Goal: Information Seeking & Learning: Check status

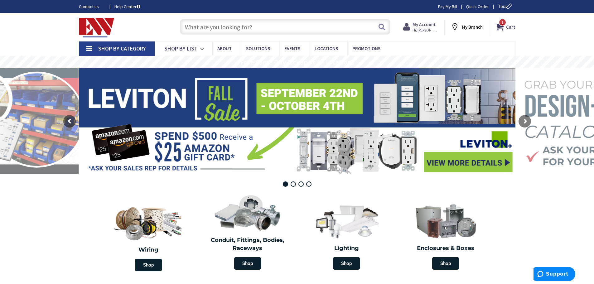
click at [425, 28] on span "Hi, [PERSON_NAME]" at bounding box center [426, 30] width 27 height 5
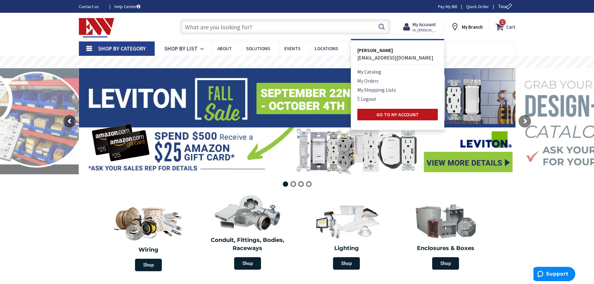
click at [374, 81] on link "My Orders" at bounding box center [367, 80] width 21 height 7
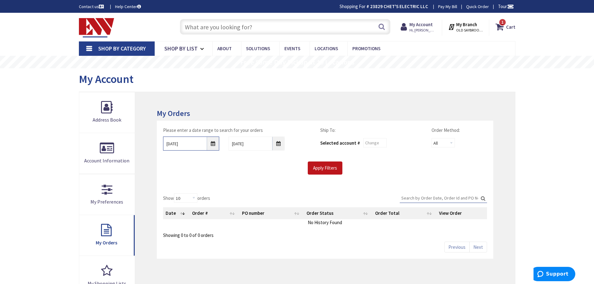
click at [213, 145] on input "9/26/2025" at bounding box center [191, 144] width 56 height 14
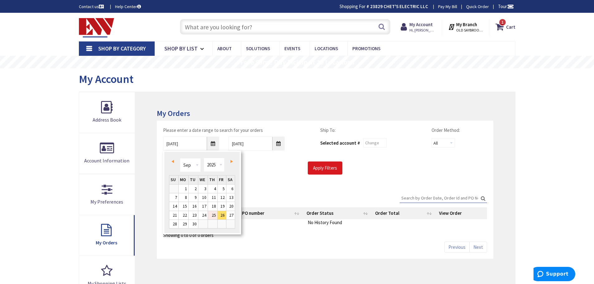
drag, startPoint x: 213, startPoint y: 213, endPoint x: 312, endPoint y: 171, distance: 107.5
click at [213, 213] on link "25" at bounding box center [212, 215] width 9 height 8
type input "09/25/2025"
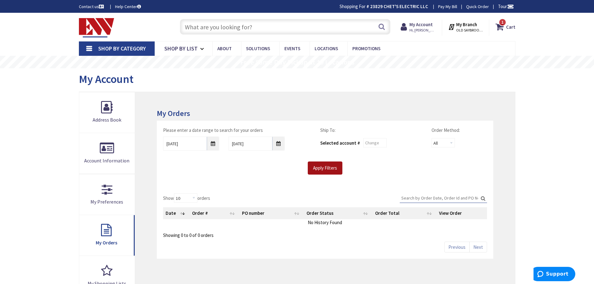
click at [323, 165] on input "Apply Filters" at bounding box center [325, 168] width 35 height 13
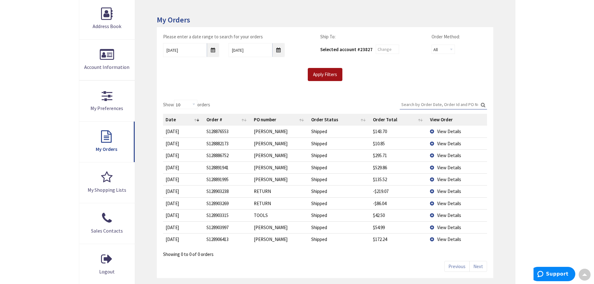
scroll to position [125, 0]
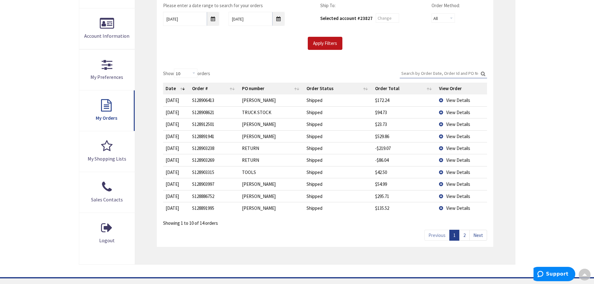
click at [461, 185] on span "View Details" at bounding box center [458, 184] width 24 height 6
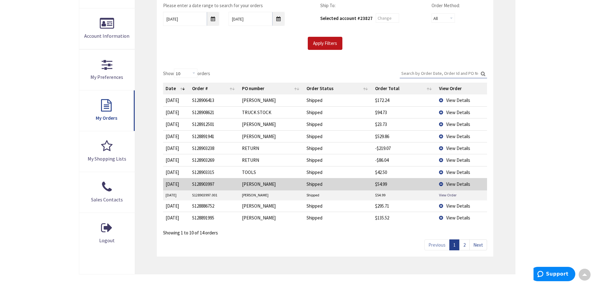
click at [450, 198] on td "View Order" at bounding box center [462, 195] width 51 height 9
click at [450, 196] on link "View Order" at bounding box center [447, 194] width 17 height 5
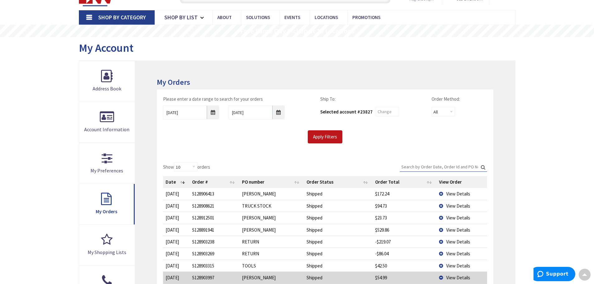
scroll to position [0, 0]
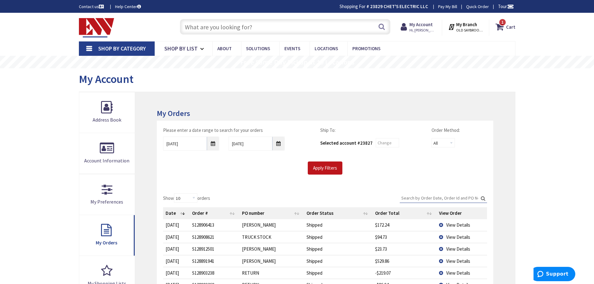
click at [230, 22] on input "text" at bounding box center [285, 27] width 211 height 16
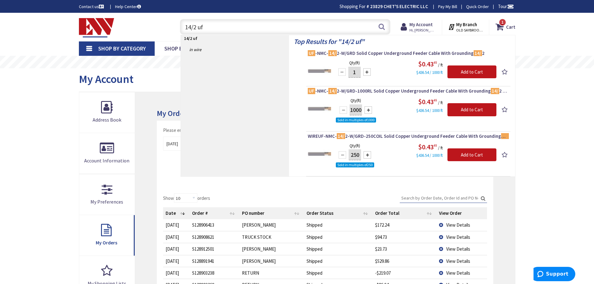
drag, startPoint x: 184, startPoint y: 27, endPoint x: 241, endPoint y: 17, distance: 57.9
click at [240, 17] on div "14/2 uf 14/2 uf Search" at bounding box center [284, 27] width 214 height 20
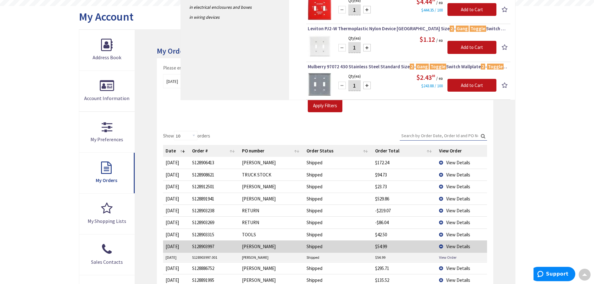
scroll to position [94, 0]
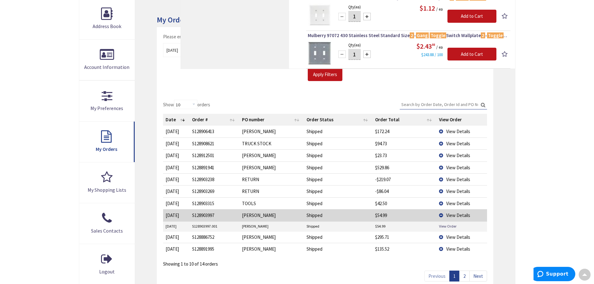
click at [441, 216] on td "View Details" at bounding box center [462, 215] width 51 height 12
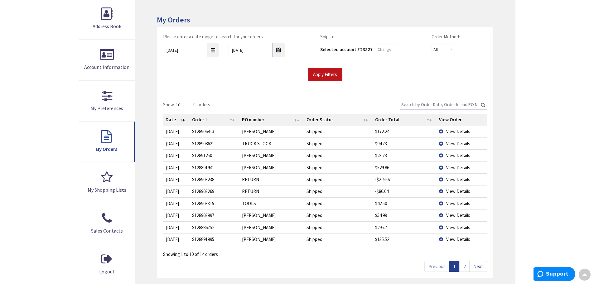
click at [468, 266] on link "2" at bounding box center [464, 266] width 10 height 11
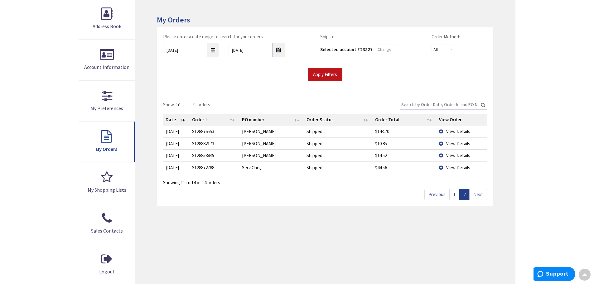
click at [452, 193] on link "1" at bounding box center [454, 194] width 10 height 11
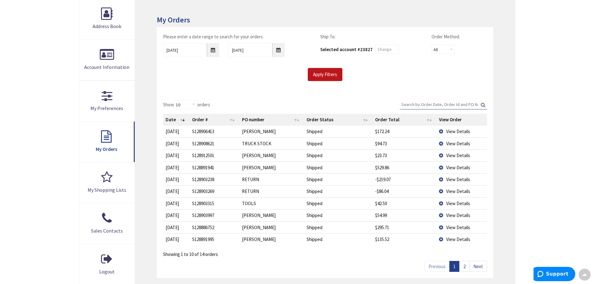
click at [461, 134] on span "View Details" at bounding box center [458, 131] width 24 height 6
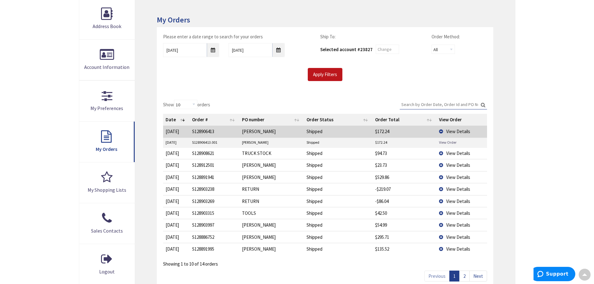
click at [452, 143] on link "View Order" at bounding box center [447, 142] width 17 height 5
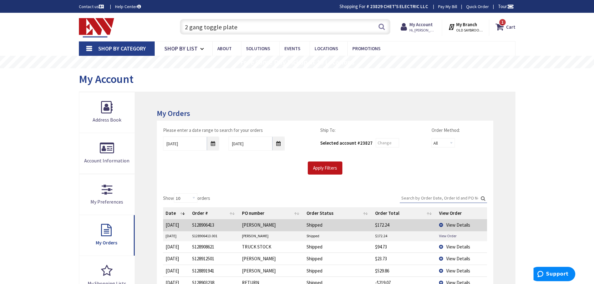
drag, startPoint x: 237, startPoint y: 32, endPoint x: 161, endPoint y: 35, distance: 75.8
click at [161, 35] on div "Toggle Nav 2 gang toggle plate 2 gang toggle plate Search 1 1 1 items Cart My C…" at bounding box center [297, 27] width 446 height 21
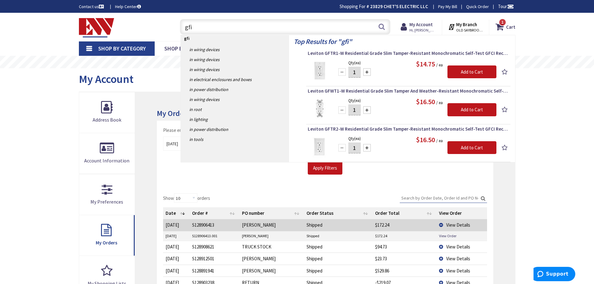
drag, startPoint x: 182, startPoint y: 27, endPoint x: 194, endPoint y: 25, distance: 12.4
click at [194, 25] on input "gfi" at bounding box center [285, 27] width 211 height 16
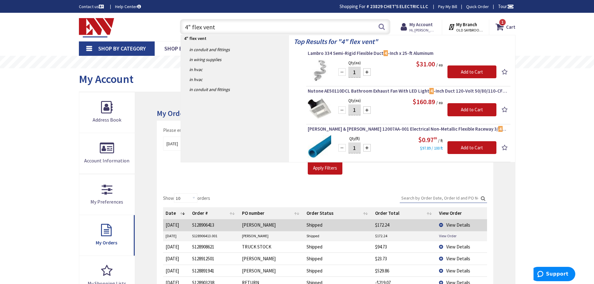
click at [264, 189] on div "Show 10 25 50 100 orders Search: Date Order # PO number Order Status Order Tota…" at bounding box center [325, 284] width 336 height 194
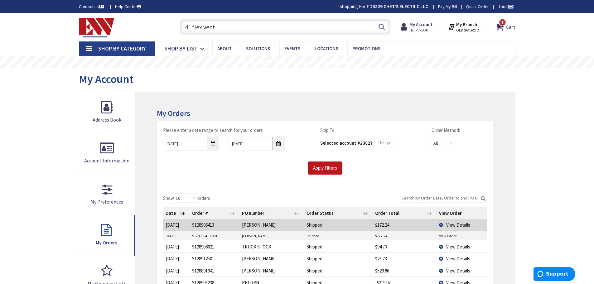
click at [442, 225] on td "View Details" at bounding box center [462, 225] width 51 height 12
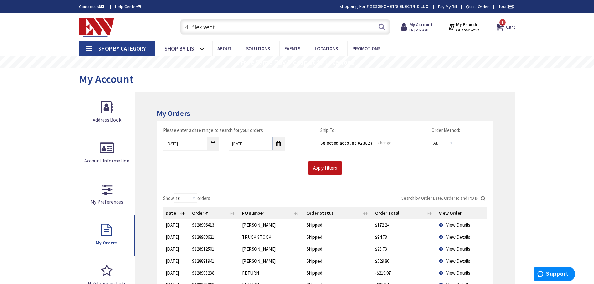
drag, startPoint x: 218, startPoint y: 30, endPoint x: 175, endPoint y: 37, distance: 43.7
click at [175, 37] on div "Toggle Nav 4" flex vent 4" flex vent Search 1 1 1 items Cart My Cart 1" at bounding box center [297, 27] width 446 height 21
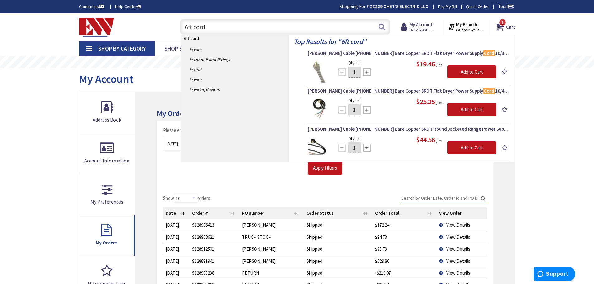
drag, startPoint x: 185, startPoint y: 27, endPoint x: 210, endPoint y: 20, distance: 26.0
click at [210, 20] on input "6ft cord" at bounding box center [285, 27] width 211 height 16
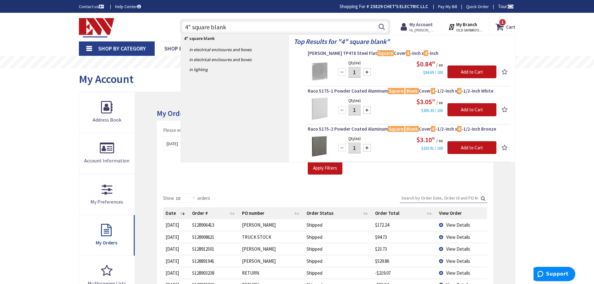
drag, startPoint x: 183, startPoint y: 26, endPoint x: 256, endPoint y: 16, distance: 73.3
click at [256, 16] on div "Skip to Content Toggle Nav 4" square blank 4" square blank Search 1 1 1 items C…" at bounding box center [297, 27] width 468 height 28
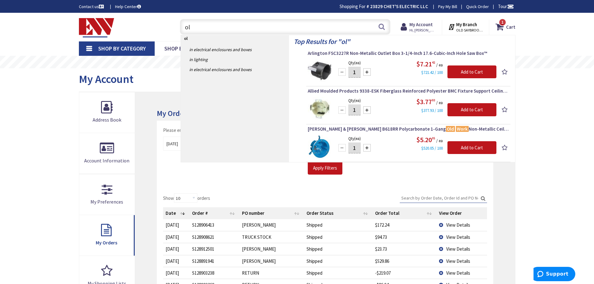
type input "o"
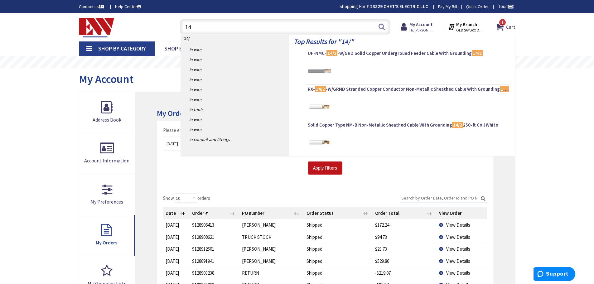
type input "1"
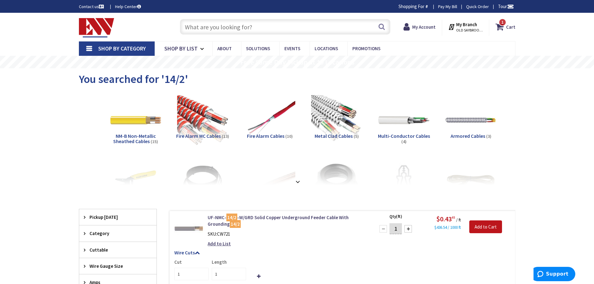
click at [255, 27] on input "text" at bounding box center [285, 27] width 211 height 16
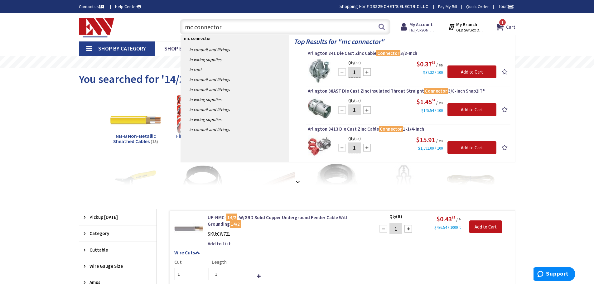
type input "mc connector"
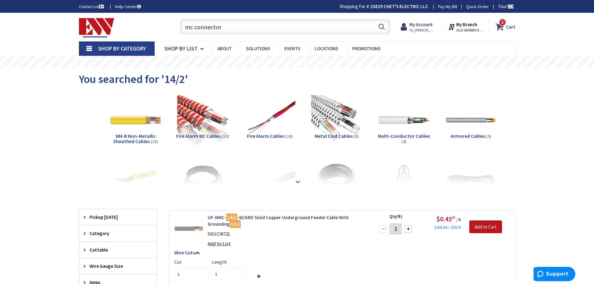
click at [252, 27] on input "mc connector" at bounding box center [285, 27] width 211 height 16
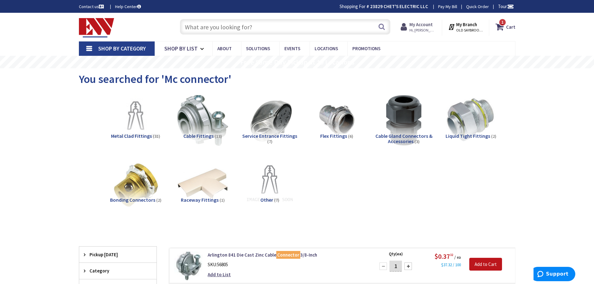
click at [414, 29] on span "Hi, [PERSON_NAME]" at bounding box center [422, 30] width 27 height 5
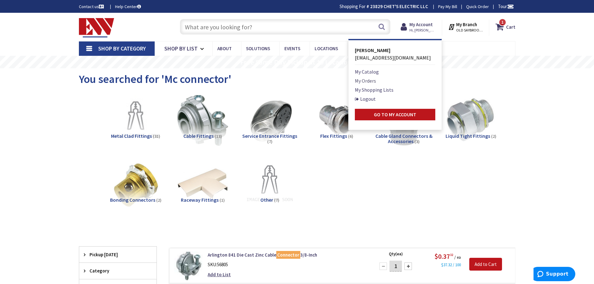
click at [370, 80] on link "My Orders" at bounding box center [365, 80] width 21 height 7
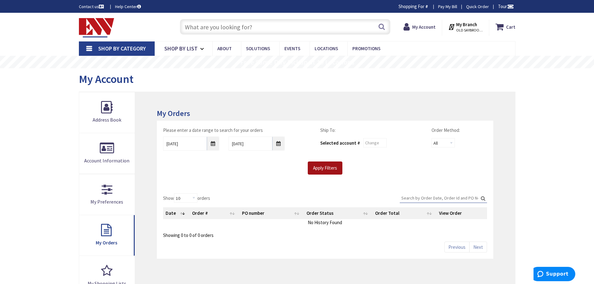
click at [323, 167] on input "Apply Filters" at bounding box center [325, 168] width 35 height 13
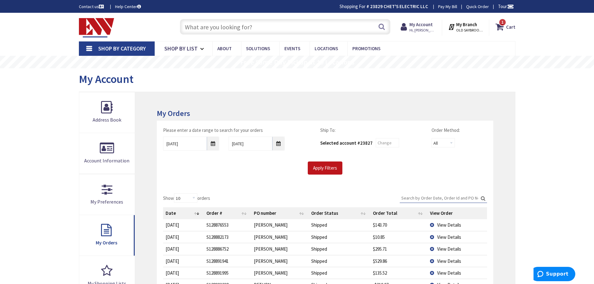
click at [280, 185] on div "Please enter a date range to search for your orders [DATE] [DATE] Ship To: Sele…" at bounding box center [325, 154] width 336 height 66
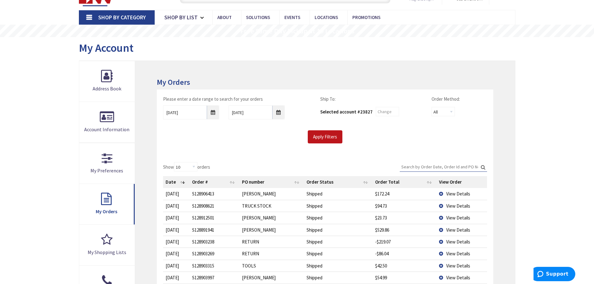
scroll to position [62, 0]
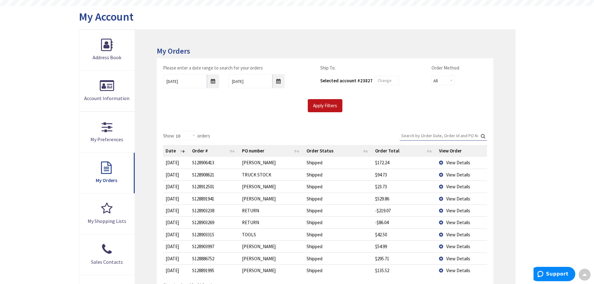
click at [463, 247] on span "View Details" at bounding box center [458, 247] width 24 height 6
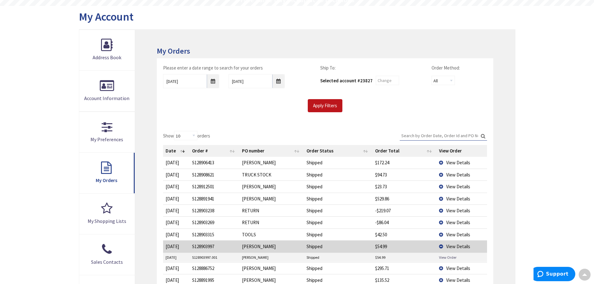
click at [446, 257] on link "View Order" at bounding box center [447, 257] width 17 height 5
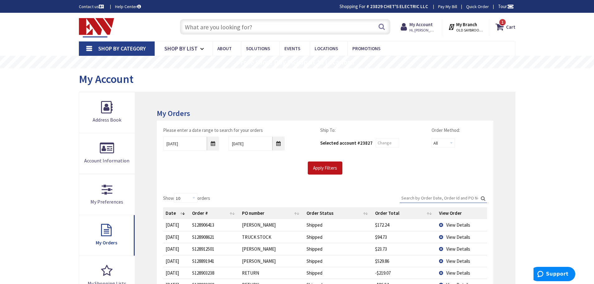
click at [203, 27] on input "text" at bounding box center [285, 27] width 211 height 16
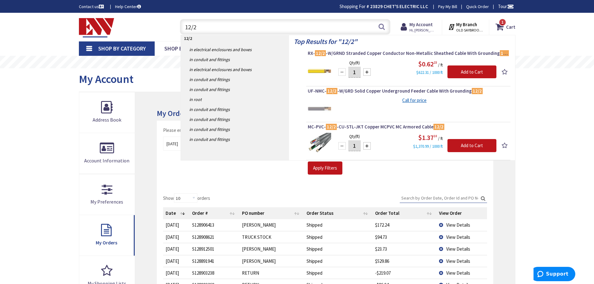
drag, startPoint x: 197, startPoint y: 29, endPoint x: 186, endPoint y: 29, distance: 10.3
click at [186, 29] on input "12/2" at bounding box center [285, 27] width 211 height 16
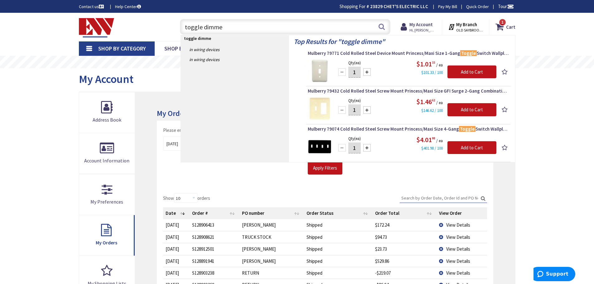
type input "toggle dimmer"
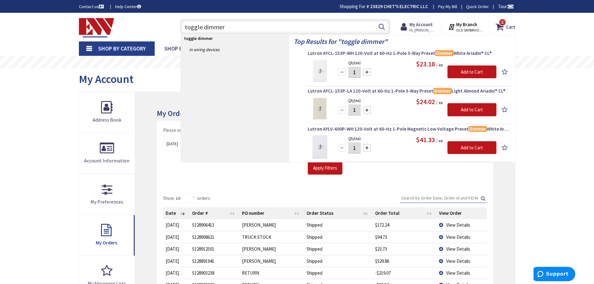
drag, startPoint x: 184, startPoint y: 28, endPoint x: 244, endPoint y: 20, distance: 61.4
click at [244, 20] on input "toggle dimmer" at bounding box center [285, 27] width 211 height 16
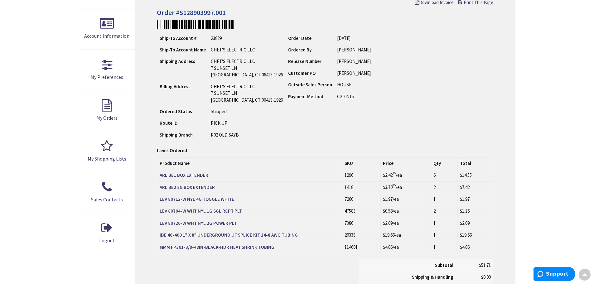
scroll to position [156, 0]
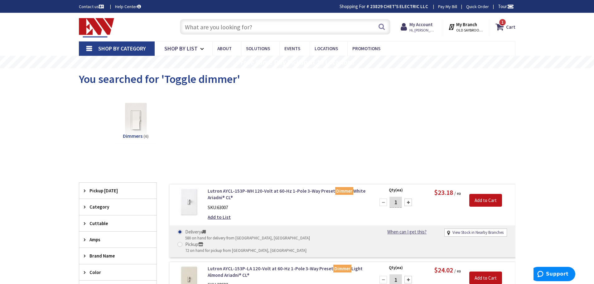
click at [241, 23] on input "text" at bounding box center [285, 27] width 211 height 16
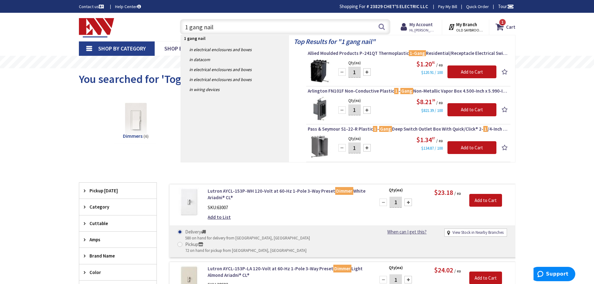
type input "1 gang nail"
